Goal: Task Accomplishment & Management: Manage account settings

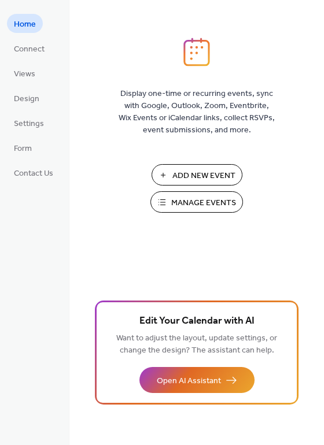
click at [191, 203] on span "Manage Events" at bounding box center [203, 203] width 65 height 12
click at [24, 73] on span "Views" at bounding box center [24, 74] width 21 height 12
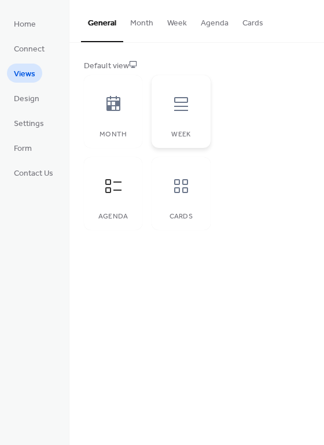
click at [181, 107] on icon at bounding box center [181, 104] width 14 height 14
click at [92, 115] on div "Month" at bounding box center [113, 111] width 58 height 73
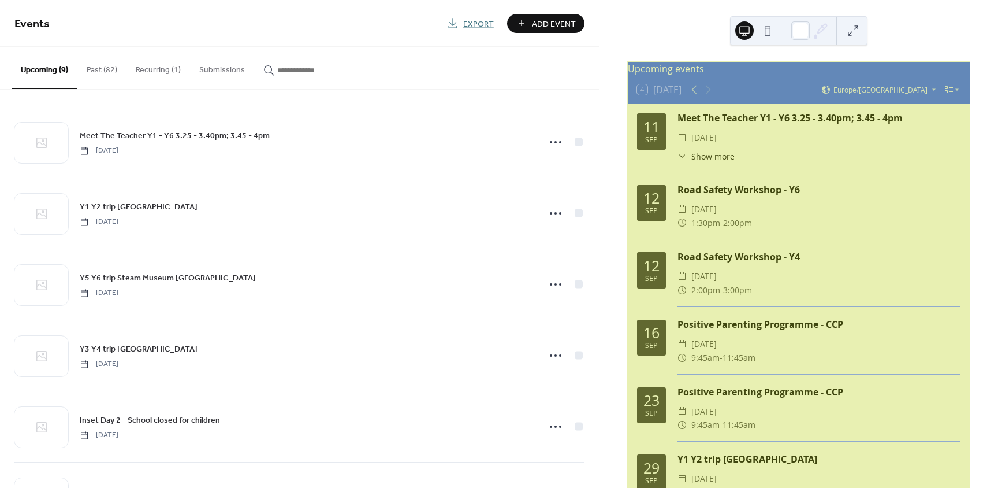
click at [728, 225] on span "2:00pm" at bounding box center [737, 223] width 29 height 14
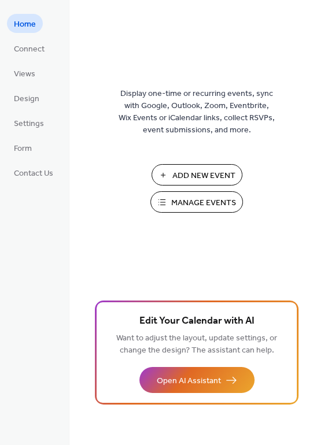
click at [196, 200] on span "Manage Events" at bounding box center [203, 203] width 65 height 12
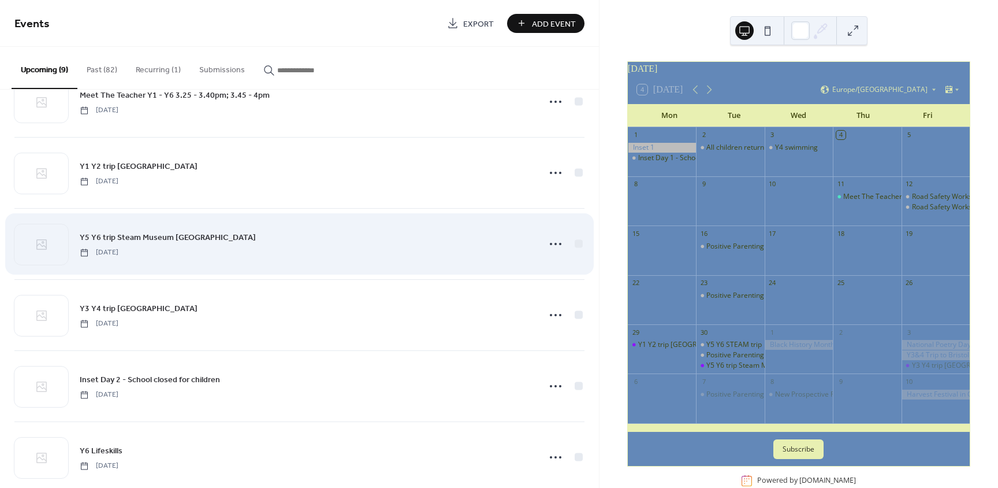
scroll to position [58, 0]
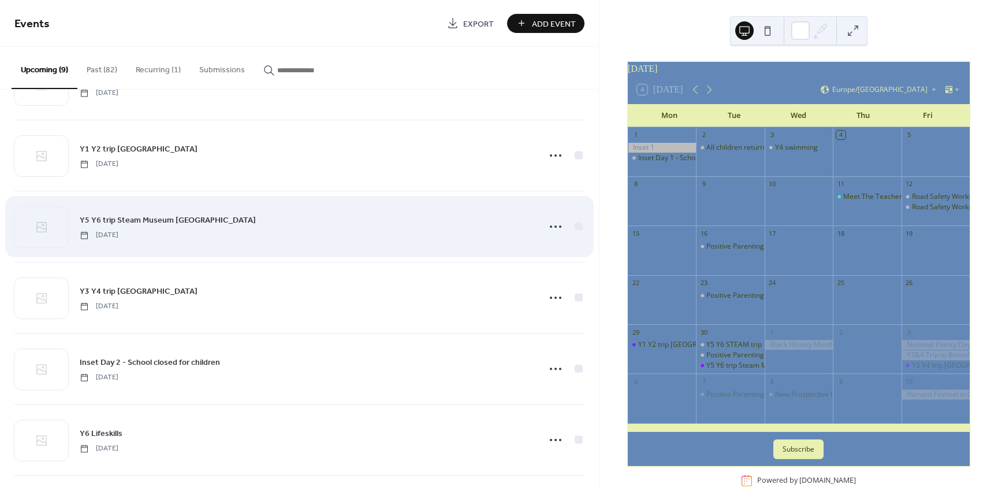
click at [310, 231] on div "Y5 Y6 trip Steam Museum Swindon Tuesday, September 30, 2025" at bounding box center [306, 226] width 452 height 26
click at [555, 224] on icon at bounding box center [556, 226] width 18 height 18
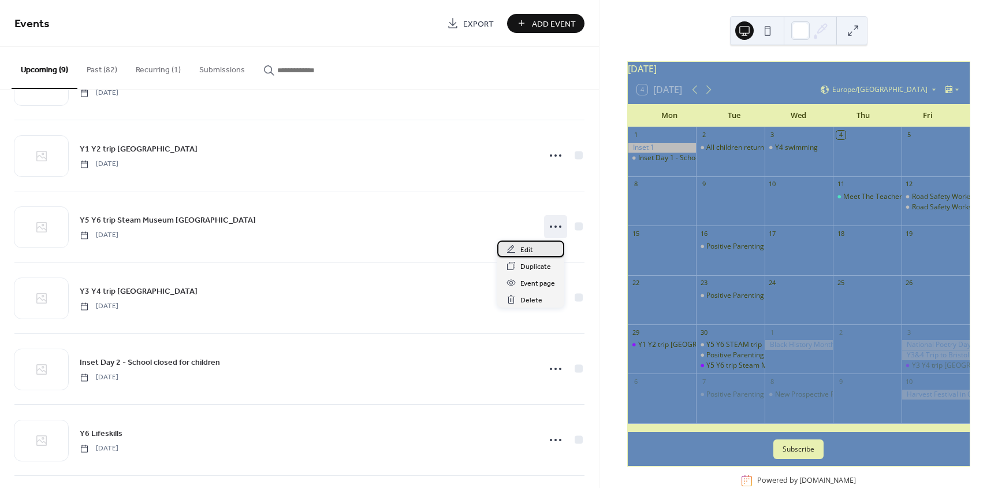
click at [525, 249] on span "Edit" at bounding box center [527, 250] width 13 height 12
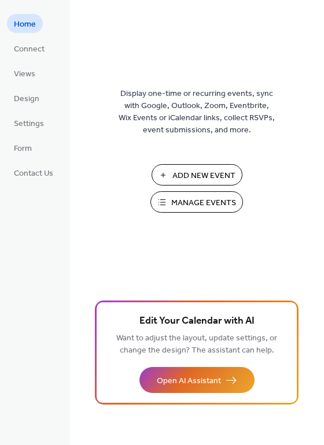
click at [191, 198] on span "Manage Events" at bounding box center [203, 203] width 65 height 12
click at [188, 170] on span "Add New Event" at bounding box center [203, 176] width 63 height 12
click at [190, 203] on span "Manage Events" at bounding box center [203, 203] width 65 height 12
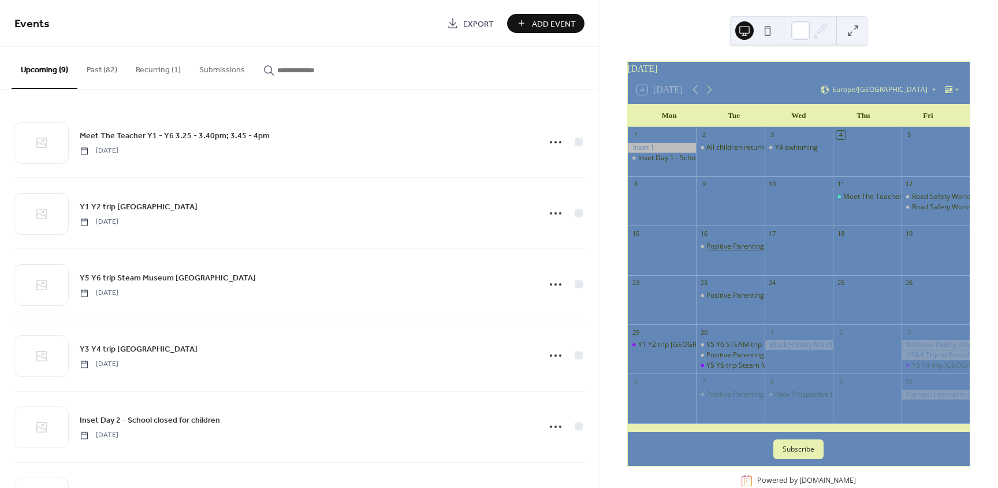
click at [752, 251] on div "Positive Parenting Programme - CCP" at bounding box center [765, 246] width 117 height 10
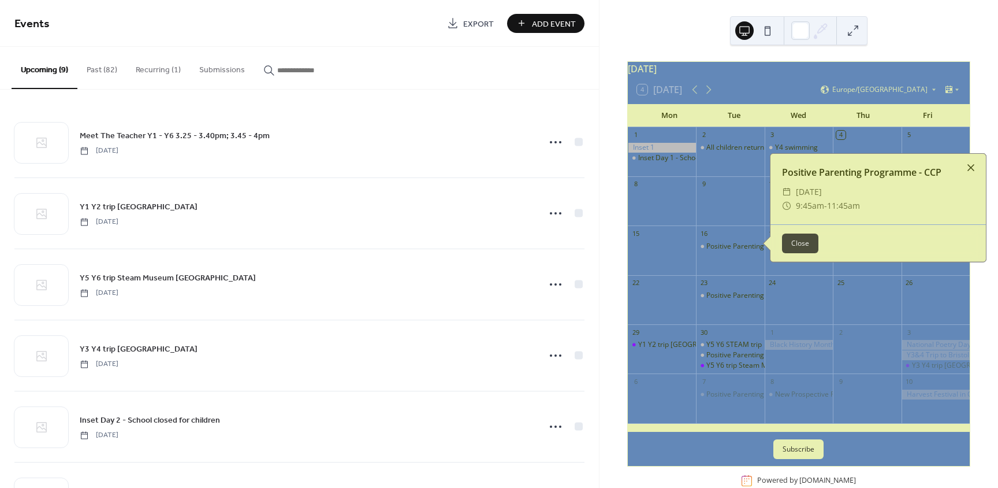
click at [969, 172] on div at bounding box center [971, 167] width 16 height 16
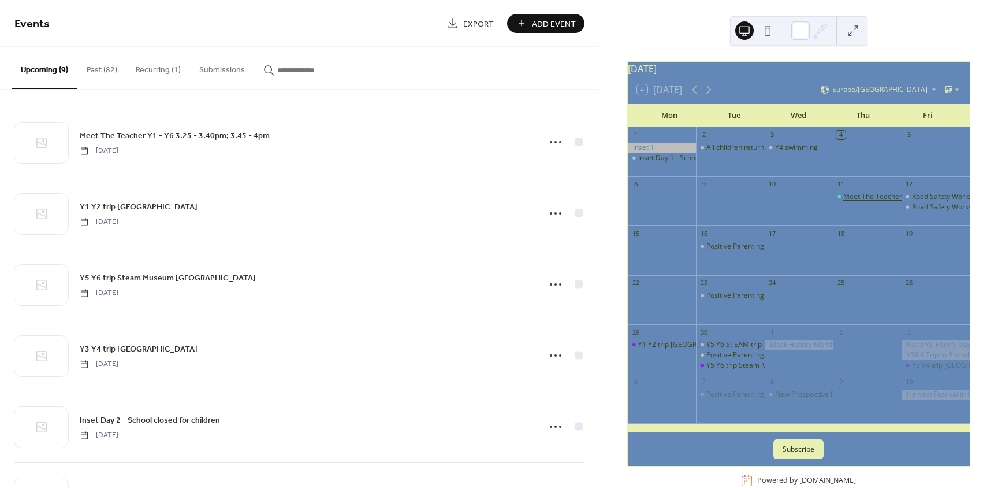
click at [869, 201] on div "Meet The Teacher Y1 - Y6 3.25 - 3.40pm; 3.45 - 4pm" at bounding box center [926, 197] width 166 height 10
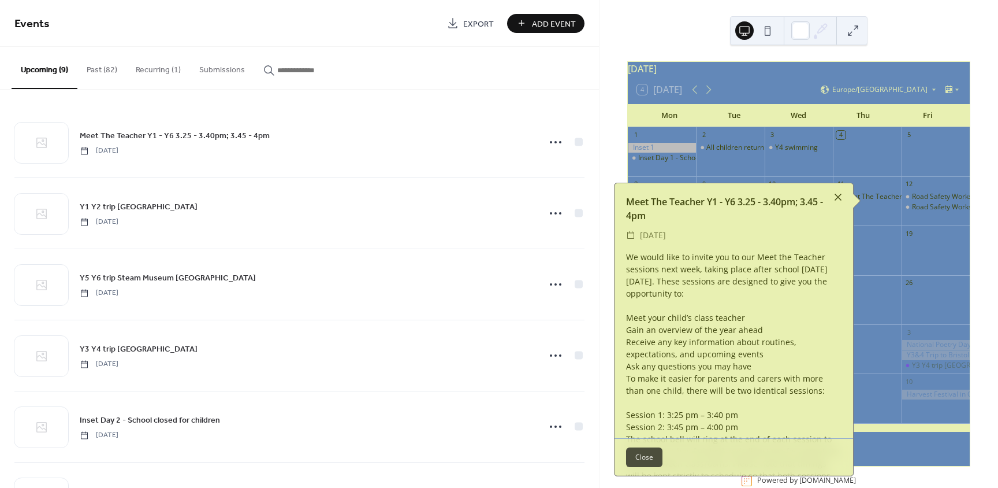
click at [834, 190] on div at bounding box center [838, 197] width 16 height 16
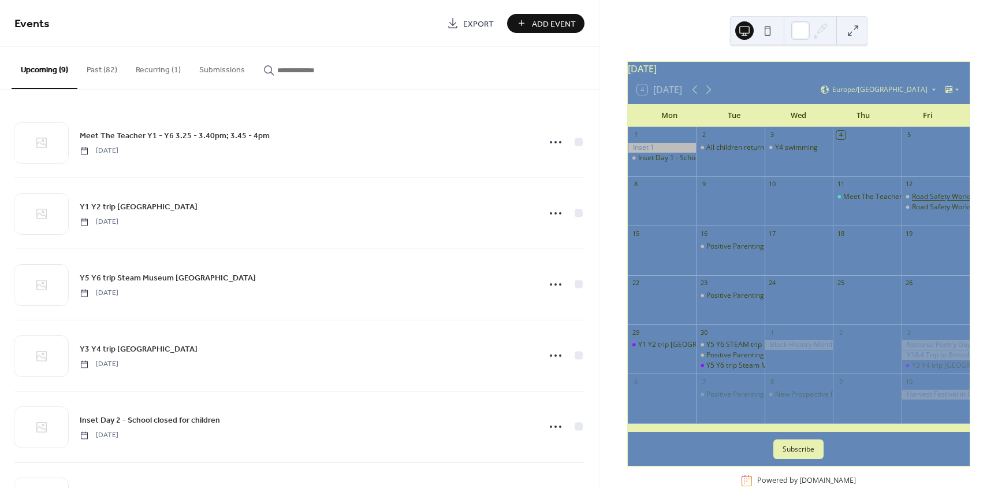
click at [920, 202] on div "Road Safety Workshop - Y6" at bounding box center [955, 197] width 86 height 10
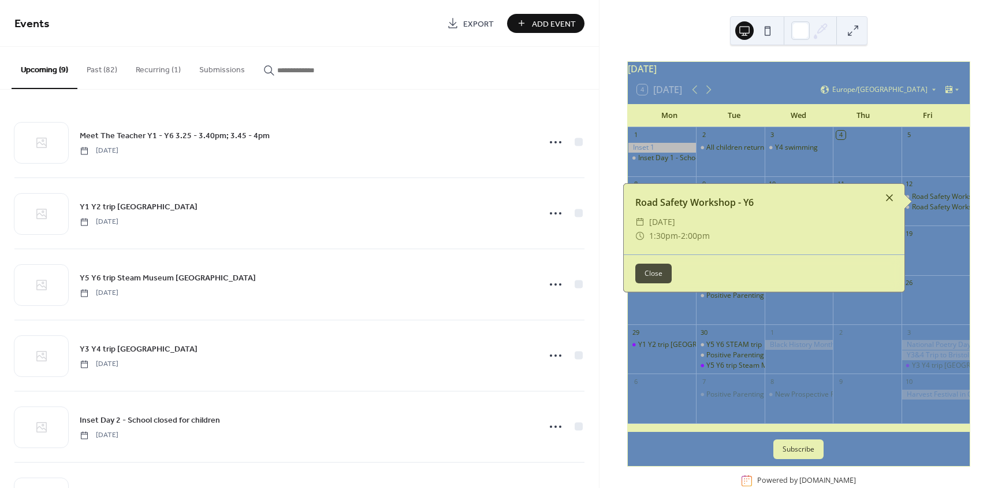
click at [884, 195] on div at bounding box center [890, 197] width 16 height 16
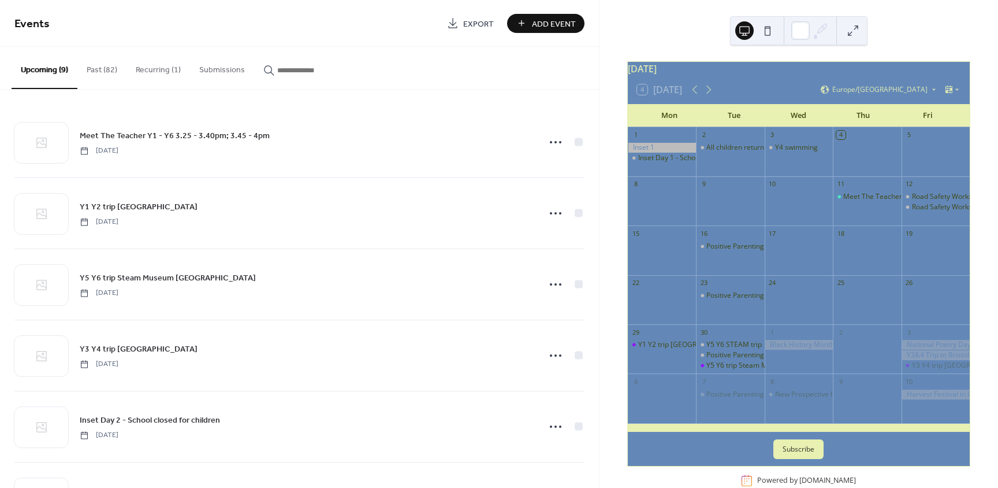
click at [794, 348] on div at bounding box center [799, 345] width 68 height 10
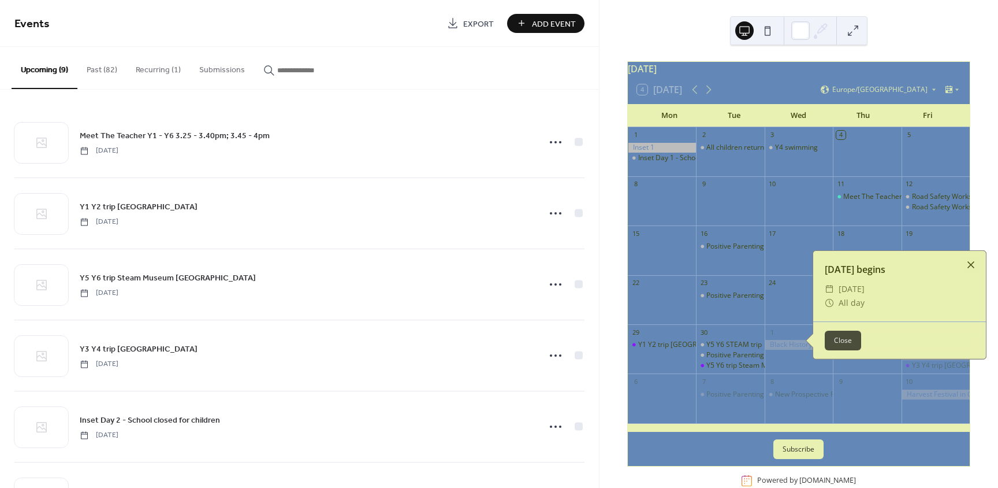
click at [972, 268] on div at bounding box center [971, 265] width 16 height 16
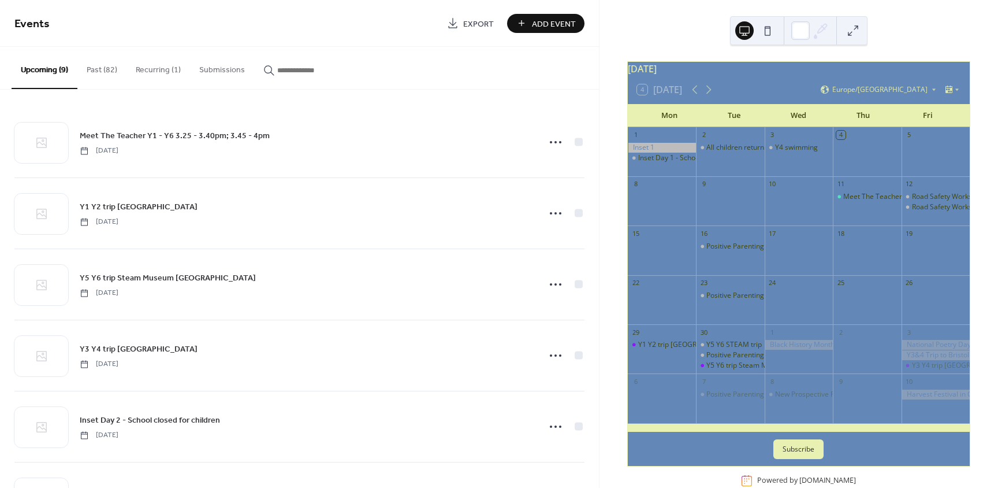
click at [775, 350] on div at bounding box center [799, 345] width 68 height 10
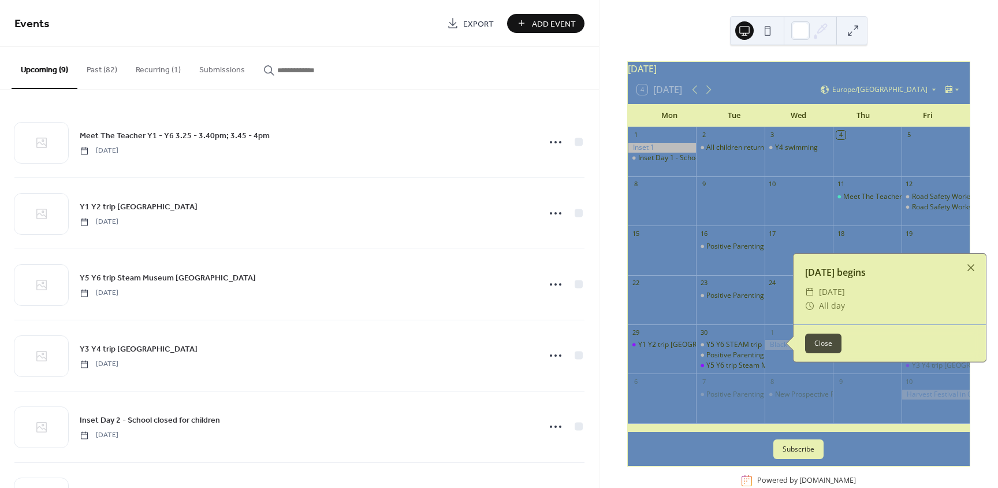
click at [775, 350] on div at bounding box center [799, 345] width 68 height 10
click at [971, 272] on div at bounding box center [971, 267] width 16 height 16
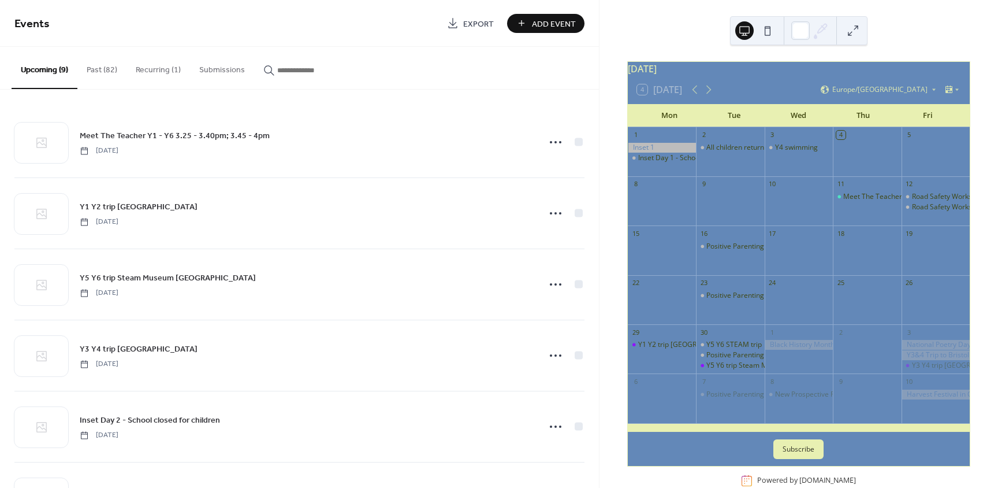
scroll to position [30, 0]
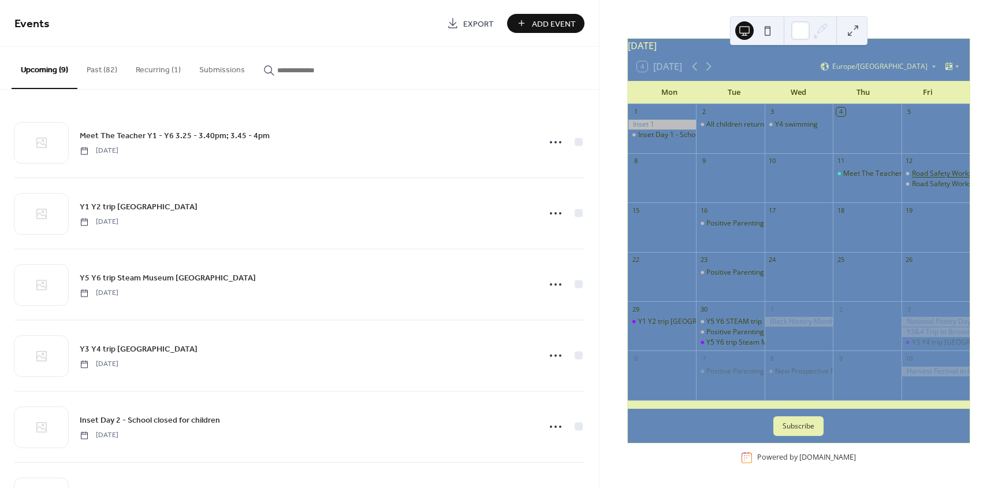
click at [931, 169] on div "Road Safety Workshop - Y6" at bounding box center [955, 174] width 86 height 10
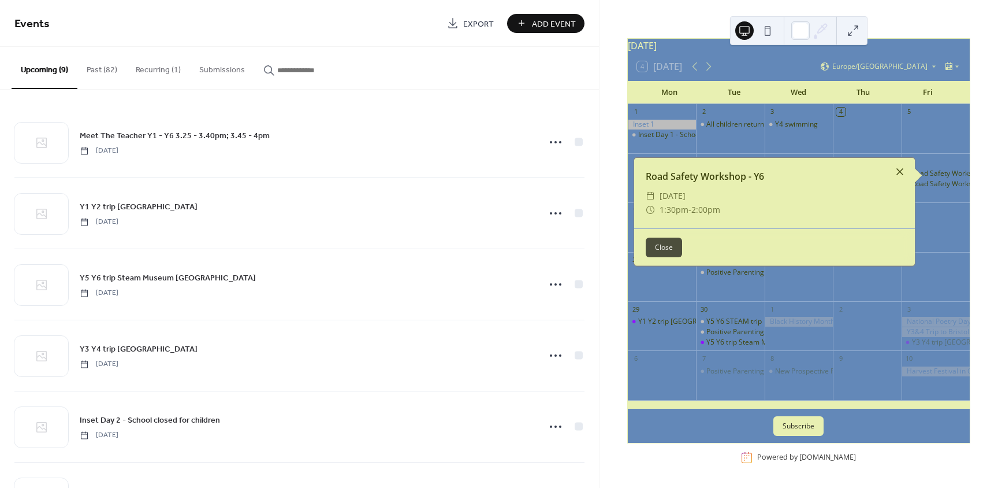
click at [897, 163] on div at bounding box center [900, 171] width 16 height 16
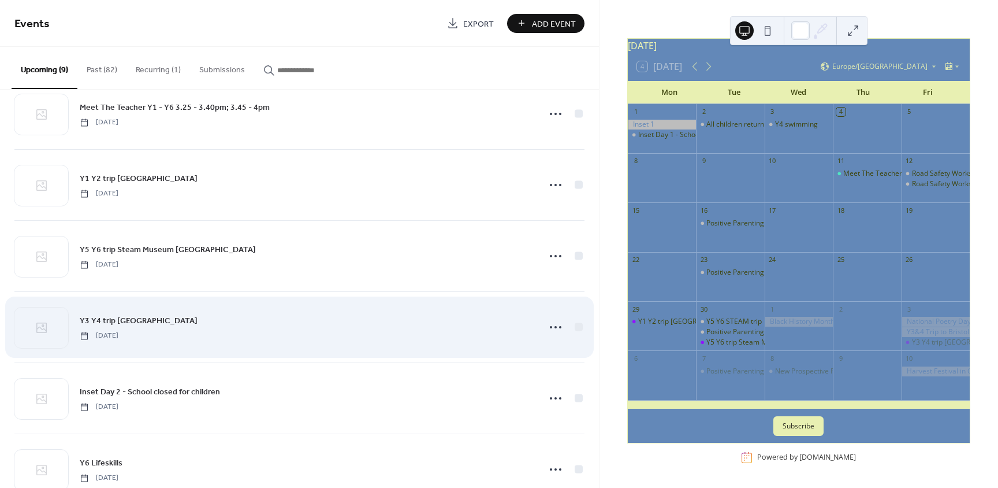
scroll to position [0, 0]
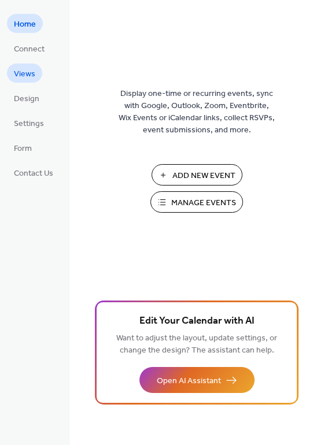
click at [22, 68] on span "Views" at bounding box center [24, 74] width 21 height 12
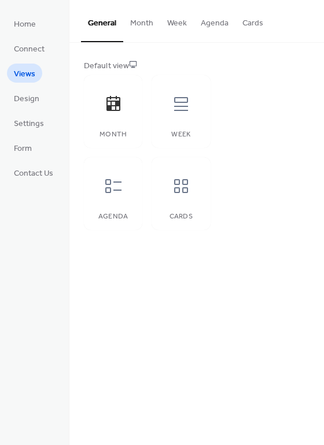
click at [98, 18] on button "General" at bounding box center [102, 21] width 42 height 42
click at [122, 112] on icon at bounding box center [113, 104] width 18 height 18
click at [22, 122] on span "Settings" at bounding box center [29, 124] width 30 height 12
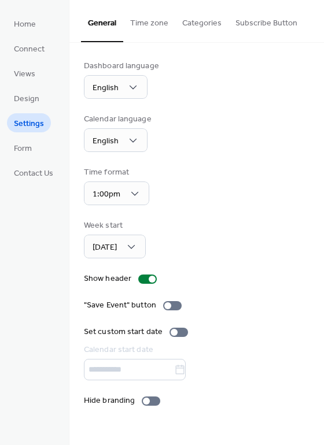
click at [159, 16] on button "Time zone" at bounding box center [149, 20] width 52 height 41
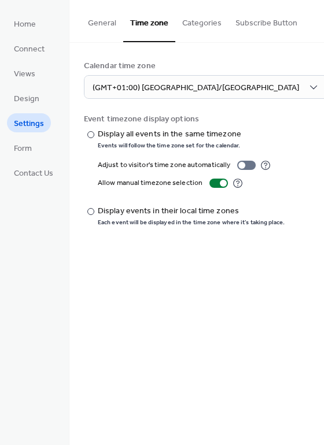
click at [202, 17] on button "Categories" at bounding box center [201, 20] width 53 height 41
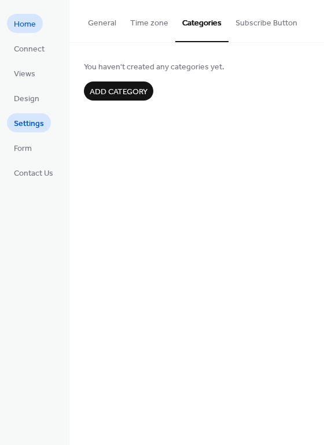
click at [29, 21] on span "Home" at bounding box center [25, 24] width 22 height 12
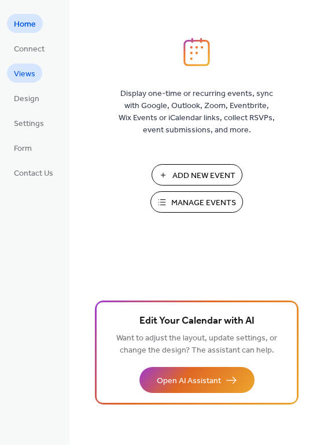
click at [26, 70] on span "Views" at bounding box center [24, 74] width 21 height 12
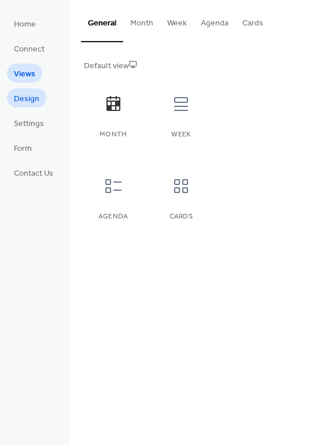
click at [28, 93] on span "Design" at bounding box center [26, 99] width 25 height 12
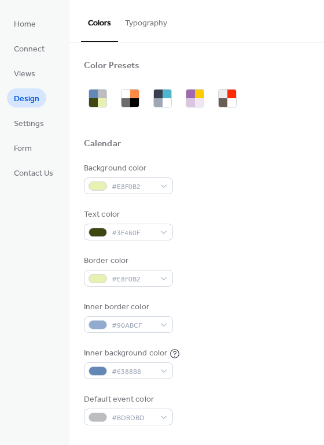
click at [145, 23] on button "Typography" at bounding box center [146, 20] width 56 height 41
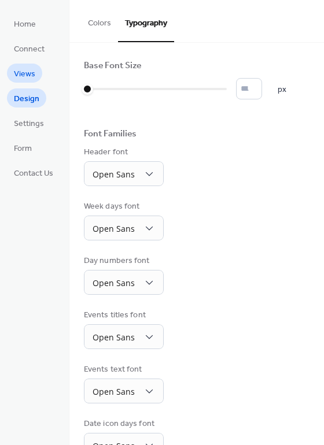
click at [19, 73] on span "Views" at bounding box center [24, 74] width 21 height 12
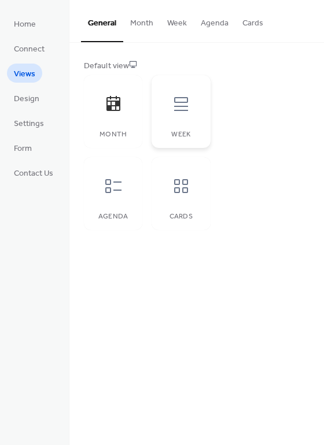
click at [184, 110] on icon at bounding box center [181, 104] width 14 height 14
click at [122, 112] on div at bounding box center [113, 104] width 35 height 35
click at [27, 23] on span "Home" at bounding box center [25, 24] width 22 height 12
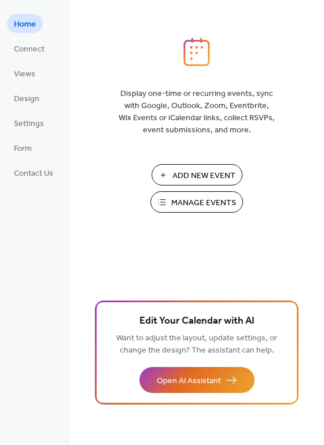
click at [172, 198] on span "Manage Events" at bounding box center [203, 203] width 65 height 12
click at [36, 122] on span "Settings" at bounding box center [29, 124] width 30 height 12
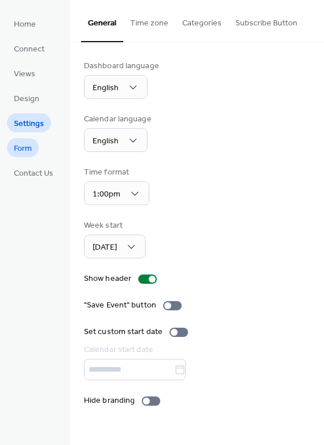
click at [31, 150] on span "Form" at bounding box center [23, 149] width 18 height 12
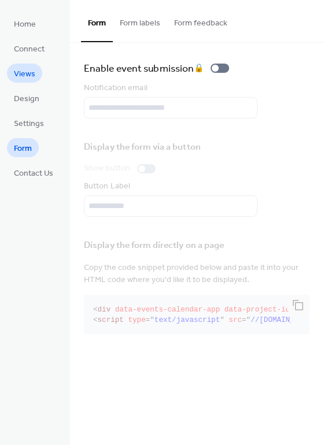
click at [21, 76] on span "Views" at bounding box center [24, 74] width 21 height 12
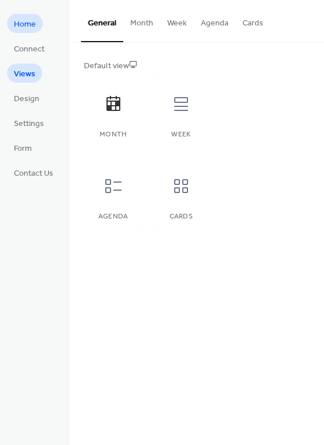
click at [30, 21] on span "Home" at bounding box center [25, 24] width 22 height 12
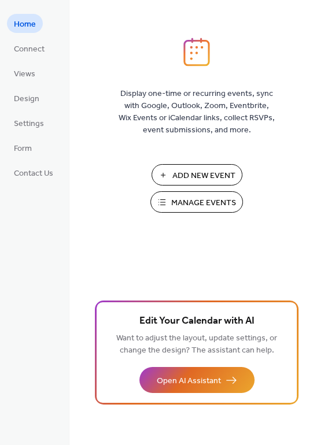
click at [191, 203] on span "Manage Events" at bounding box center [203, 203] width 65 height 12
click at [24, 125] on span "Settings" at bounding box center [29, 124] width 30 height 12
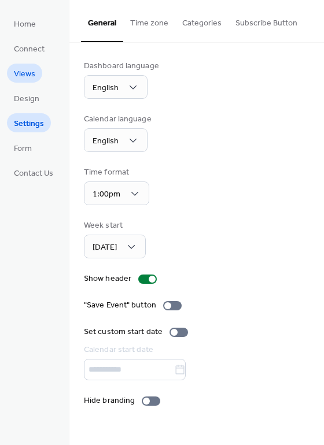
click at [23, 76] on span "Views" at bounding box center [24, 74] width 21 height 12
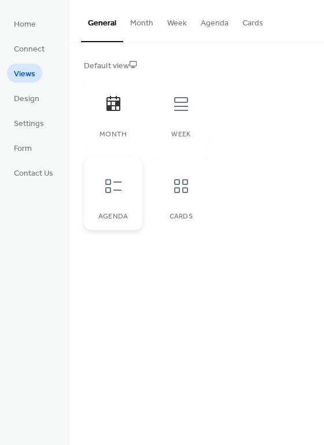
click at [112, 194] on icon at bounding box center [113, 186] width 18 height 18
click at [22, 121] on span "Settings" at bounding box center [29, 124] width 30 height 12
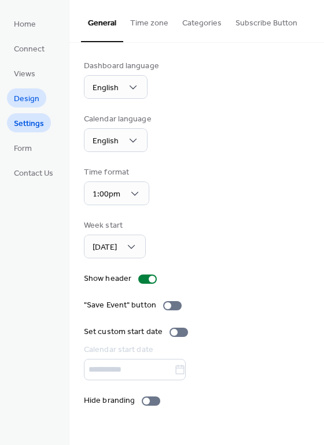
click at [25, 102] on span "Design" at bounding box center [26, 99] width 25 height 12
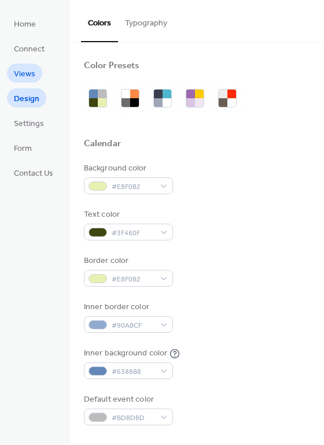
click at [25, 80] on span "Views" at bounding box center [24, 74] width 21 height 12
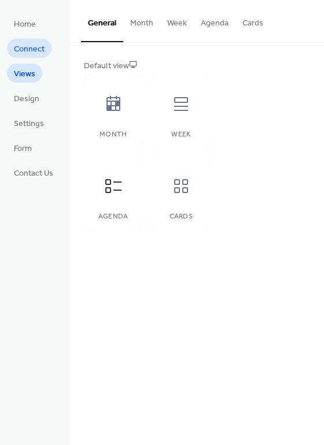
click at [31, 50] on span "Connect" at bounding box center [29, 49] width 31 height 12
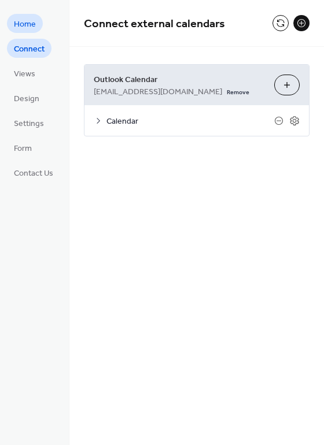
click at [29, 29] on span "Home" at bounding box center [25, 24] width 22 height 12
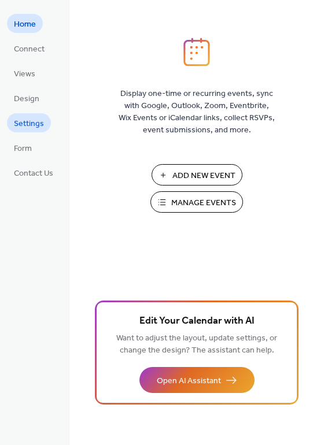
click at [27, 124] on span "Settings" at bounding box center [29, 124] width 30 height 12
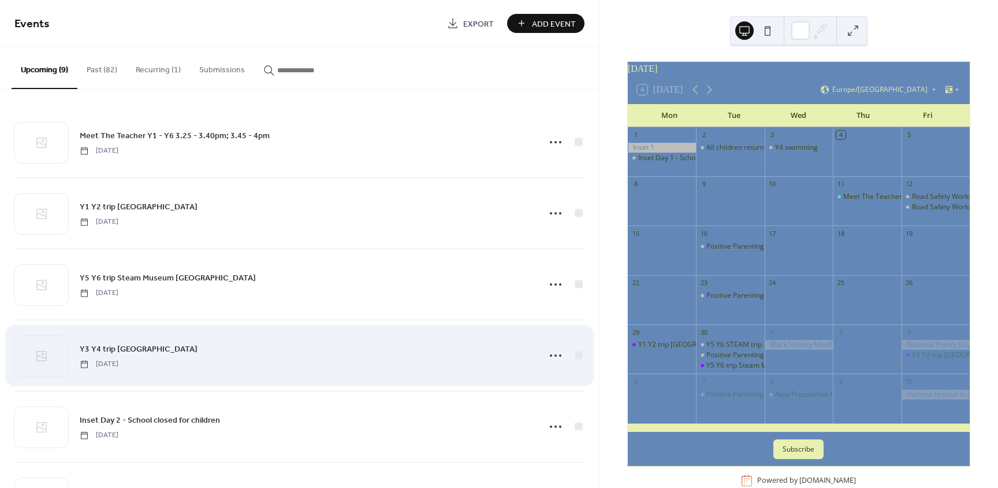
click at [225, 358] on div "Y3 Y4 trip [GEOGRAPHIC_DATA] [DATE]" at bounding box center [306, 355] width 452 height 26
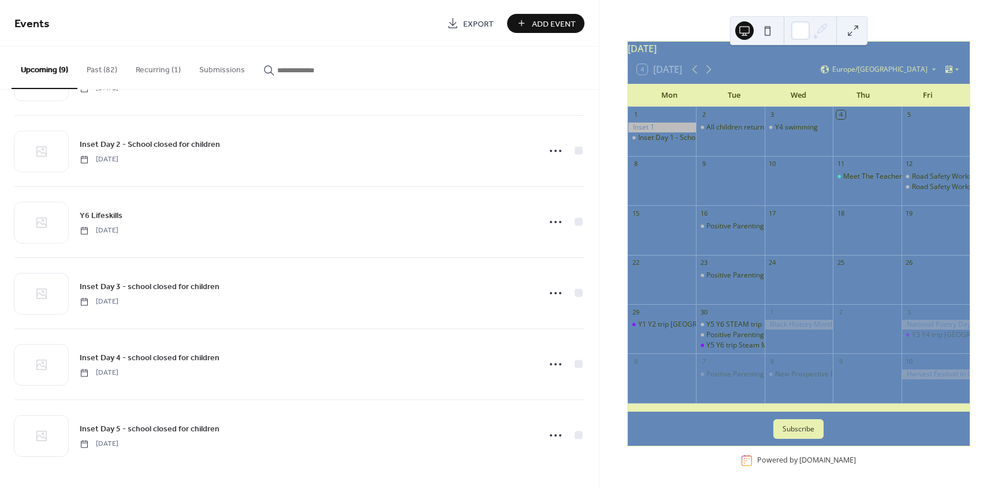
scroll to position [30, 0]
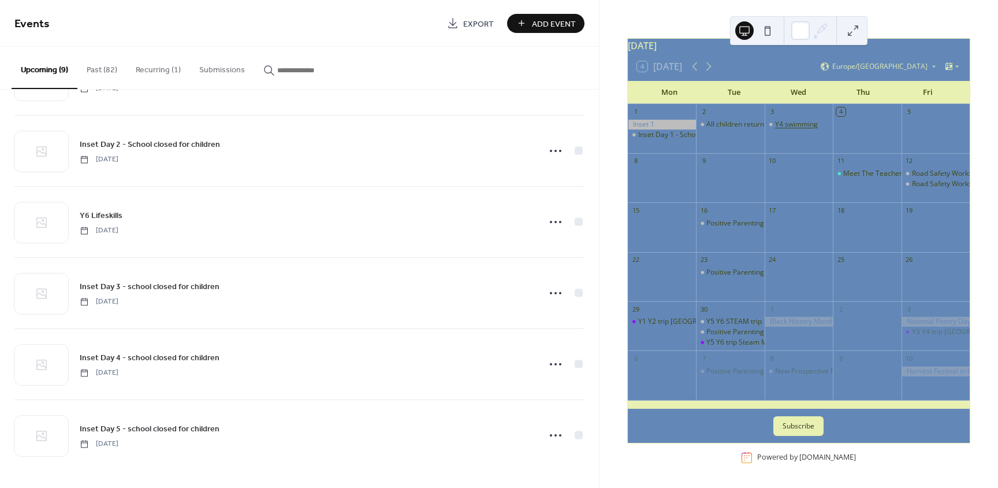
click at [793, 121] on div "Y4 swimming" at bounding box center [796, 125] width 43 height 10
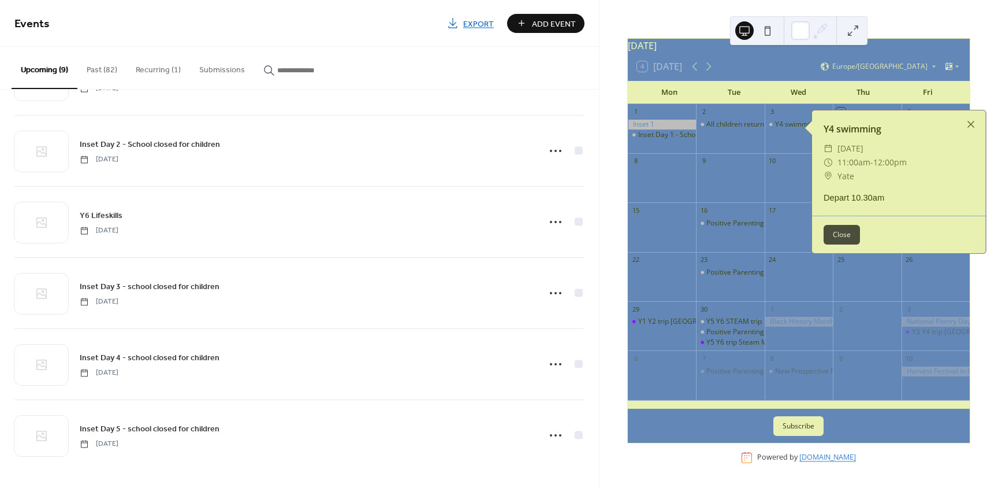
click at [844, 225] on button "Close" at bounding box center [842, 235] width 36 height 20
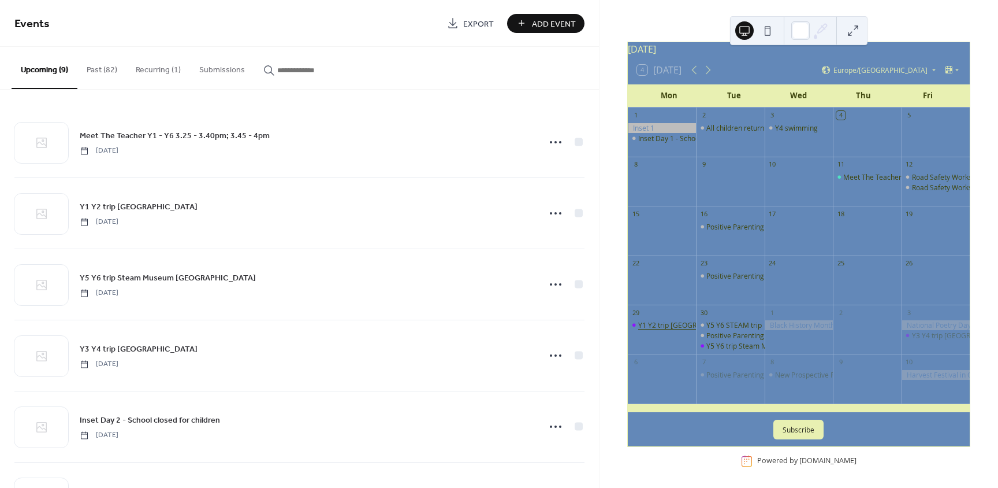
scroll to position [30, 0]
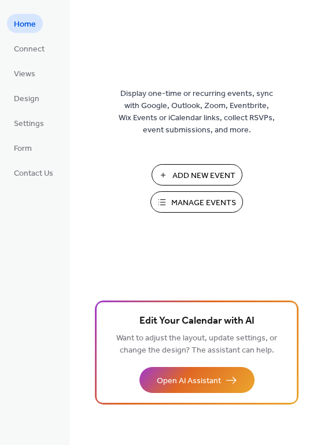
click at [194, 200] on span "Manage Events" at bounding box center [203, 203] width 65 height 12
drag, startPoint x: 24, startPoint y: 74, endPoint x: 33, endPoint y: 80, distance: 10.4
click at [24, 74] on span "Views" at bounding box center [24, 74] width 21 height 12
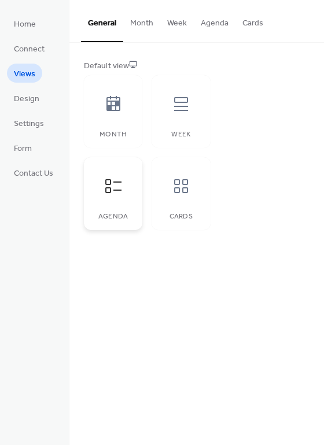
click at [109, 189] on icon at bounding box center [113, 186] width 18 height 18
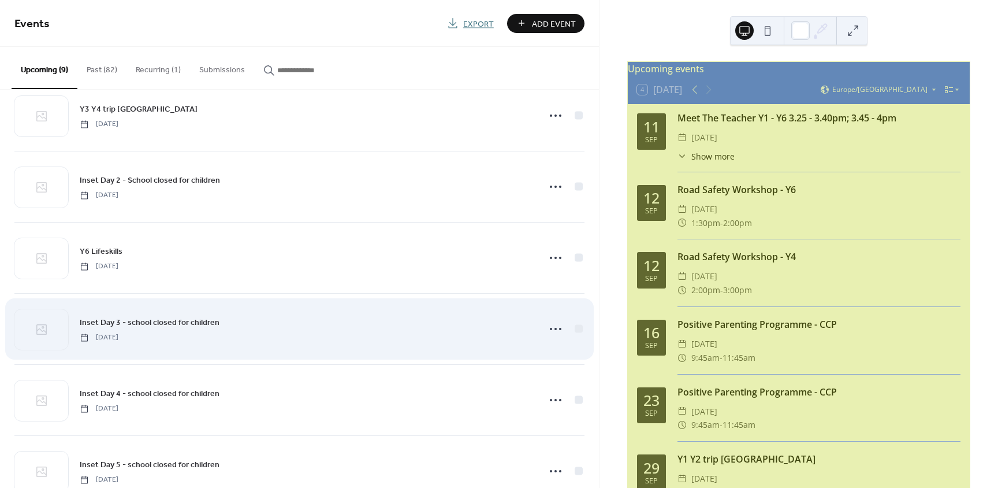
scroll to position [276, 0]
